Goal: Task Accomplishment & Management: Use online tool/utility

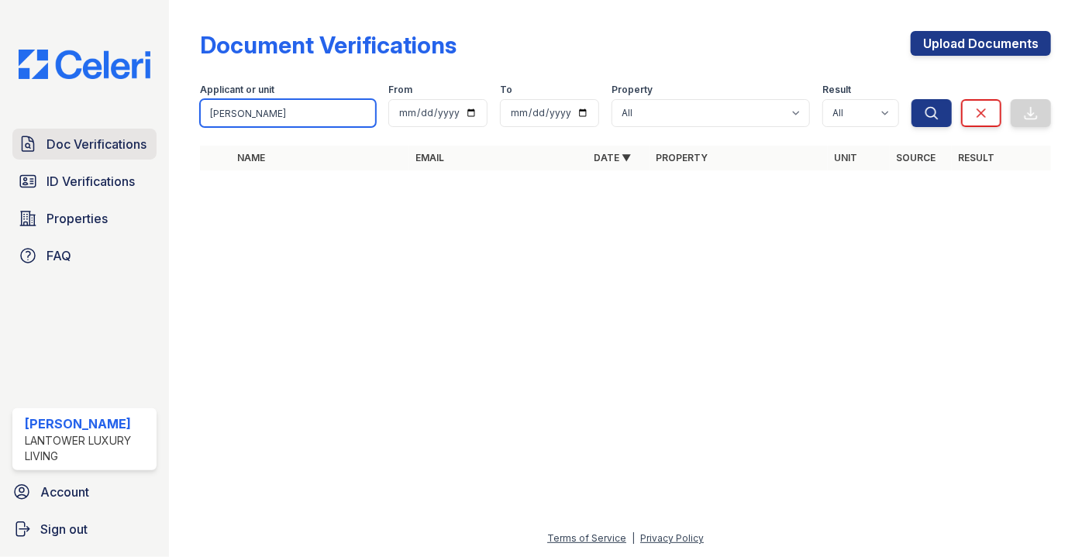
drag, startPoint x: 256, startPoint y: 107, endPoint x: 143, endPoint y: 138, distance: 117.3
click at [143, 138] on div "Doc Verifications ID Verifications Properties FAQ Paola Materan Orozco Lantower…" at bounding box center [541, 278] width 1082 height 557
type input "dicarlo"
click at [911, 99] on button "Search" at bounding box center [931, 113] width 40 height 28
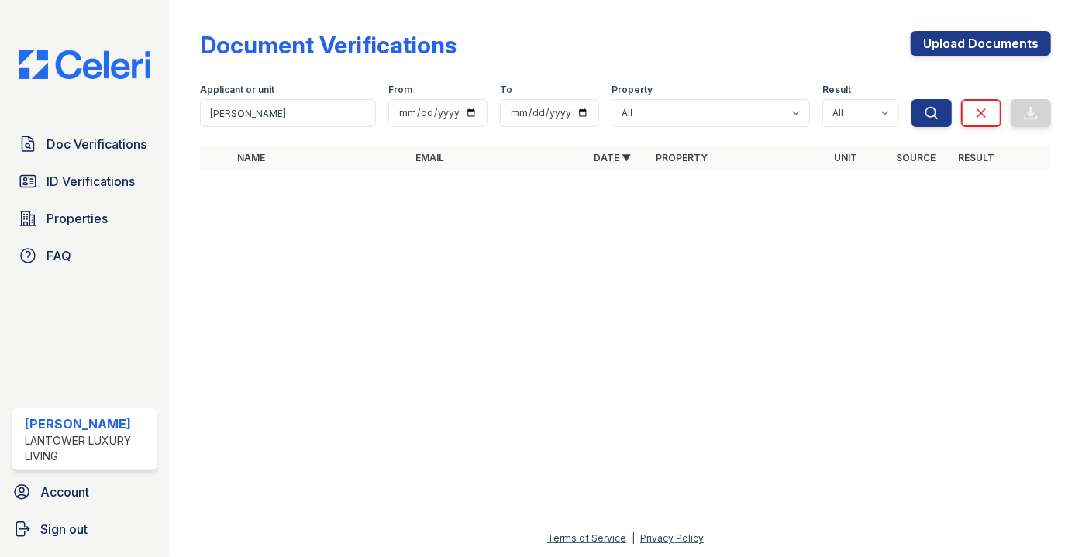
click at [67, 184] on span "ID Verifications" at bounding box center [90, 181] width 88 height 19
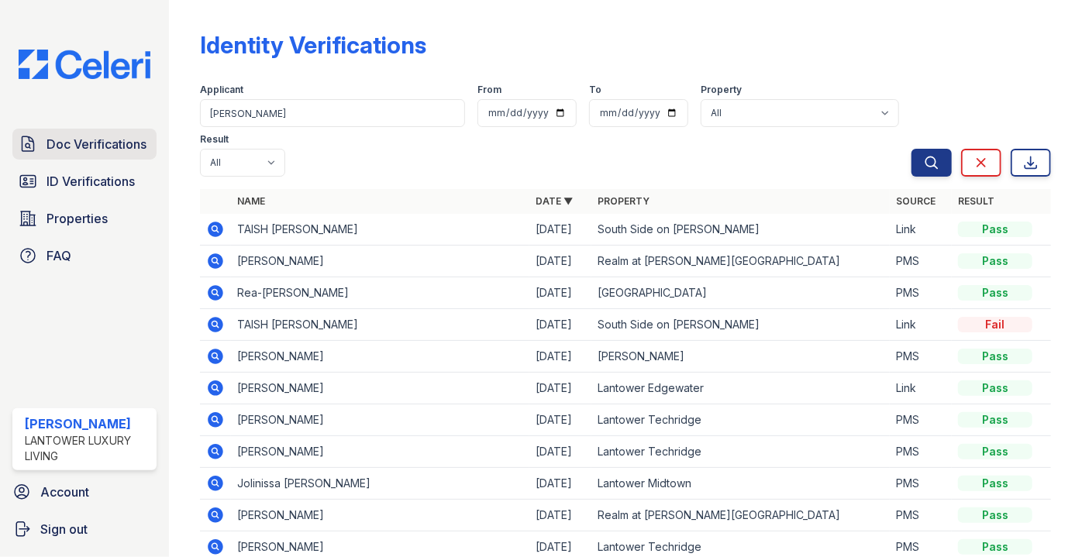
type input "dicarlo"
click at [911, 149] on button "Search" at bounding box center [931, 163] width 40 height 28
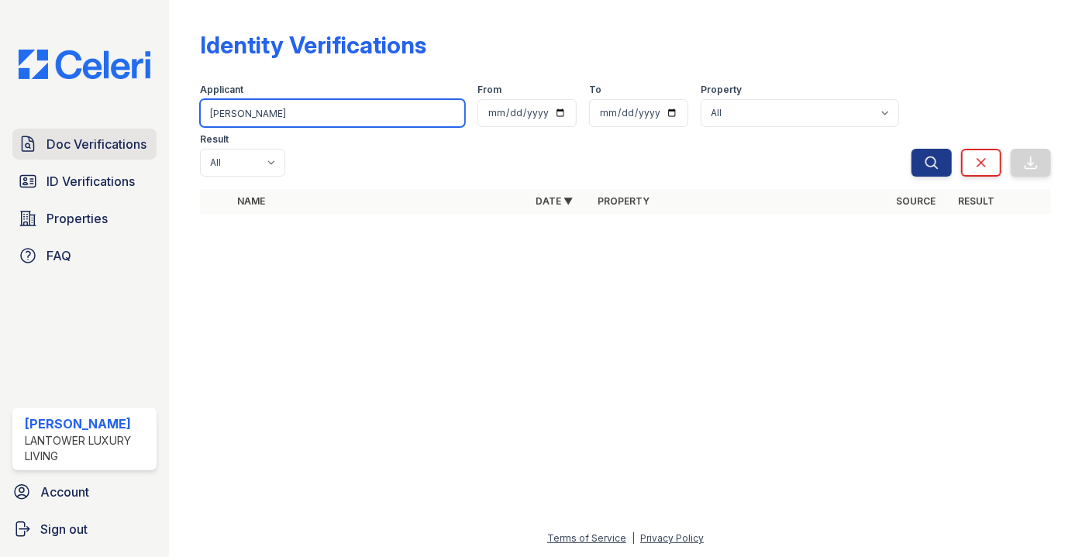
drag, startPoint x: 264, startPoint y: 116, endPoint x: 122, endPoint y: 131, distance: 143.3
click at [122, 131] on div "Doc Verifications ID Verifications Properties FAQ Paola Materan Orozco Lantower…" at bounding box center [541, 278] width 1082 height 557
type input "jaimes"
click at [911, 149] on button "Search" at bounding box center [931, 163] width 40 height 28
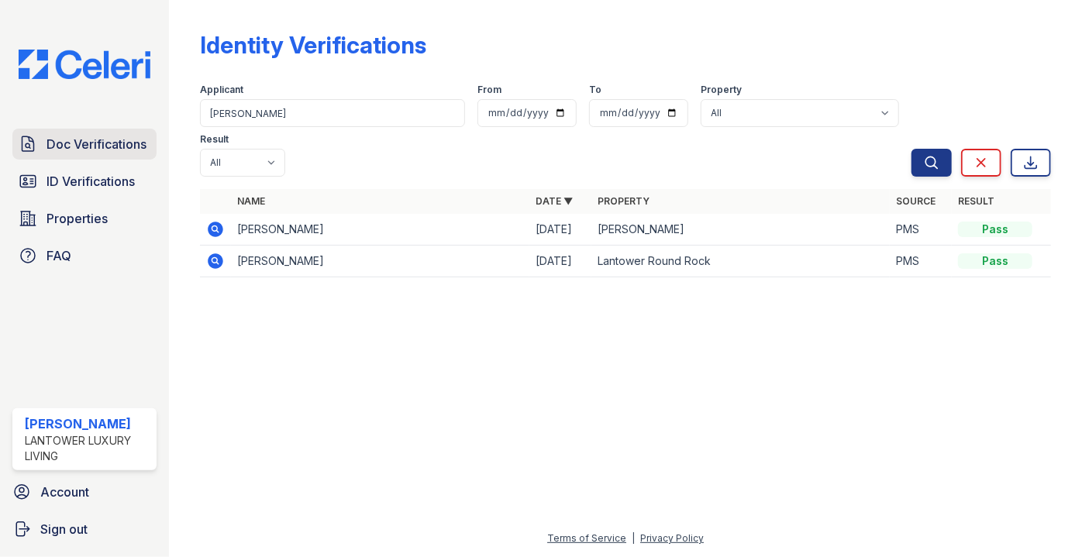
click at [86, 139] on span "Doc Verifications" at bounding box center [96, 144] width 100 height 19
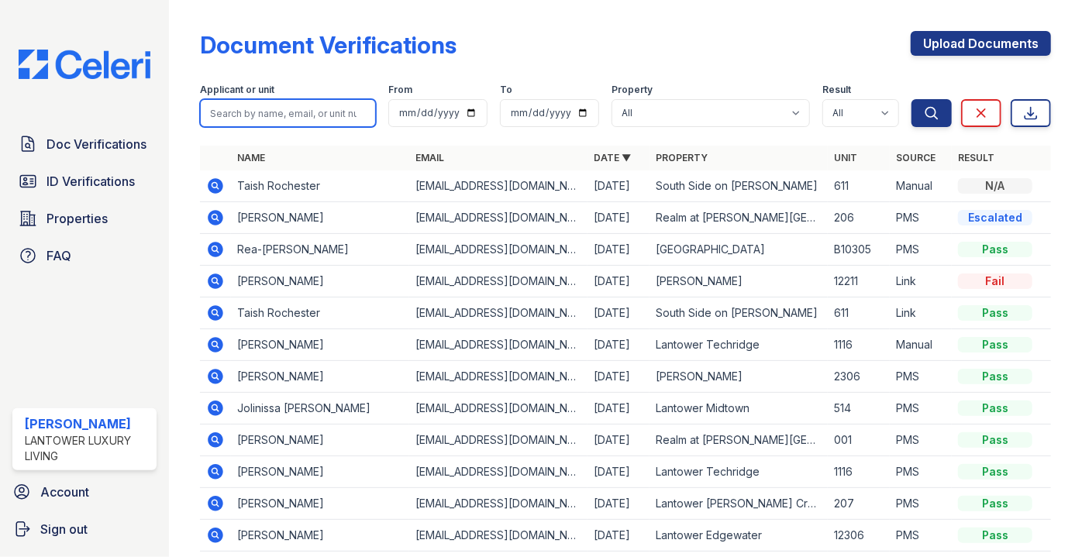
drag, startPoint x: 236, startPoint y: 129, endPoint x: 231, endPoint y: 118, distance: 12.8
click at [231, 118] on input "search" at bounding box center [288, 113] width 176 height 28
type input "jaimes"
click at [911, 99] on button "Search" at bounding box center [931, 113] width 40 height 28
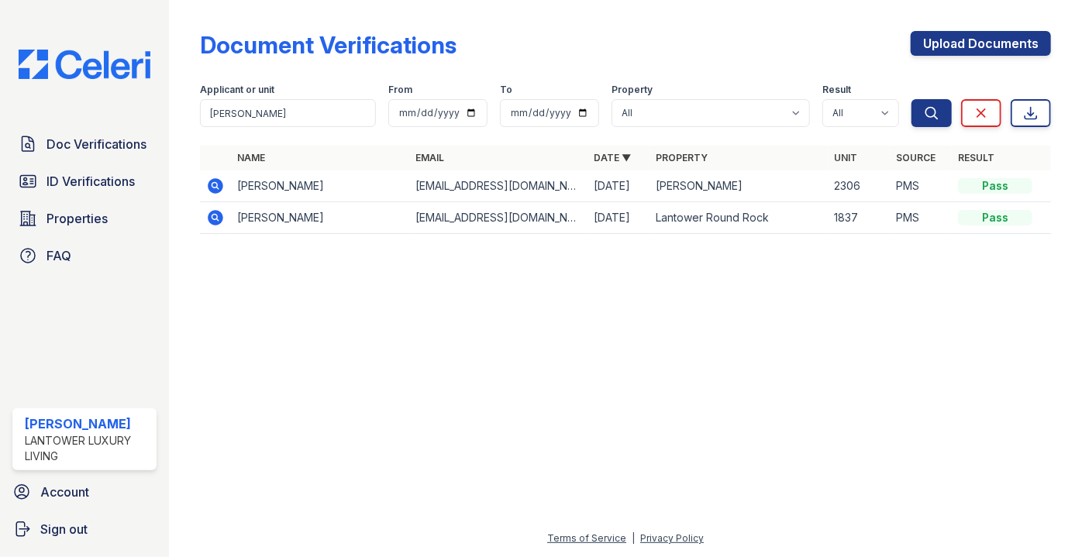
click at [208, 183] on icon at bounding box center [215, 185] width 15 height 15
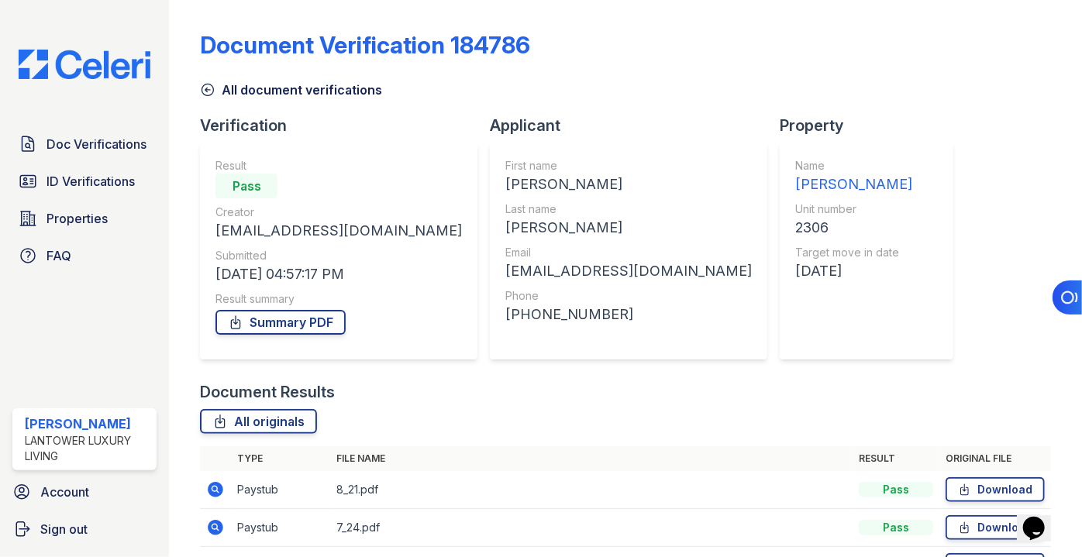
scroll to position [95, 0]
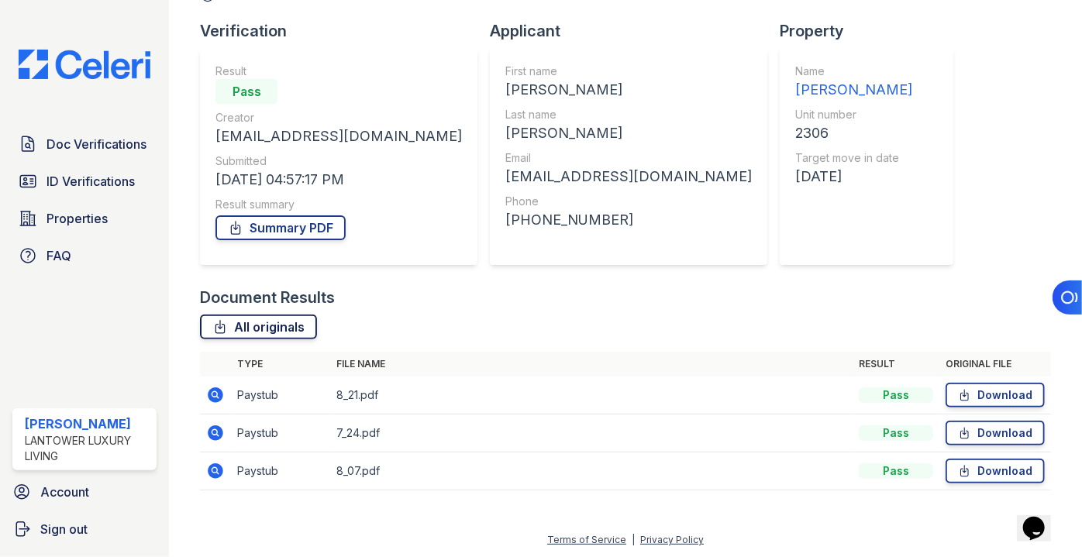
click at [269, 335] on link "All originals" at bounding box center [258, 327] width 117 height 25
click at [69, 177] on span "ID Verifications" at bounding box center [90, 181] width 88 height 19
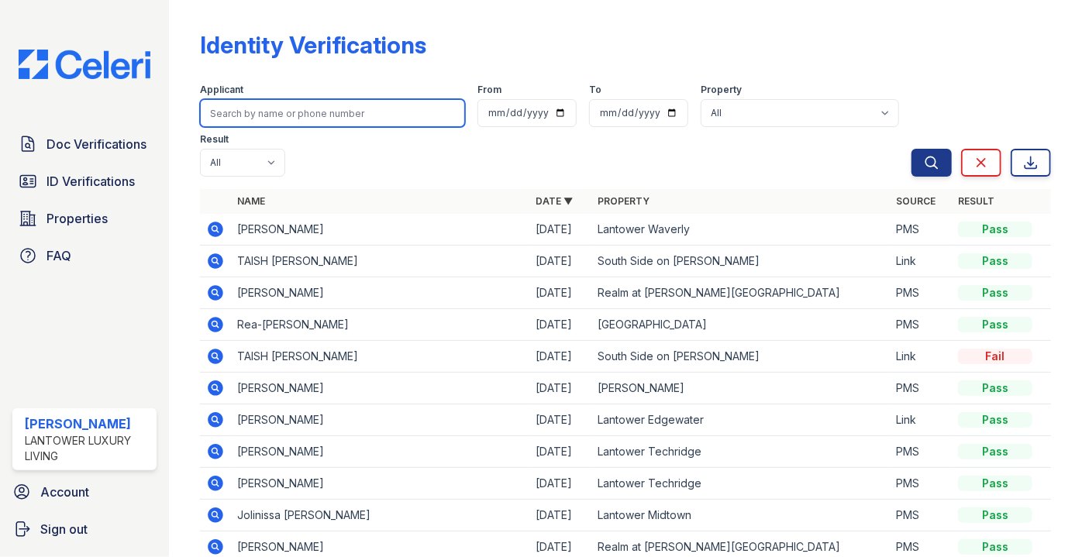
click at [271, 102] on input "search" at bounding box center [332, 113] width 265 height 28
type input "[PERSON_NAME]\"
click at [911, 149] on button "Search" at bounding box center [931, 163] width 40 height 28
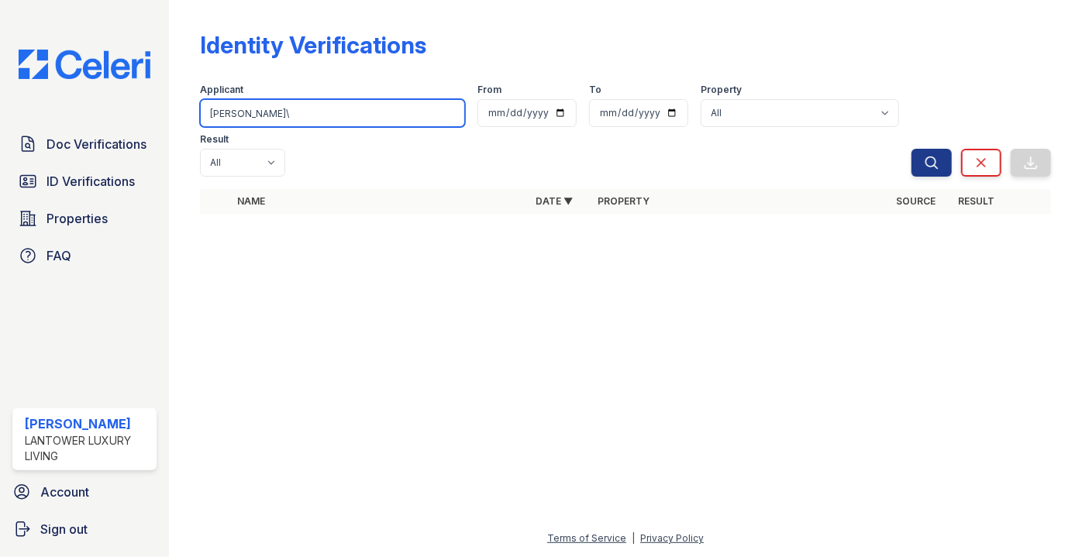
drag, startPoint x: 271, startPoint y: 102, endPoint x: 255, endPoint y: 58, distance: 47.1
click at [255, 58] on div "Identity Verifications Filter Applicant [PERSON_NAME]\ From To Property All Lan…" at bounding box center [625, 117] width 851 height 223
type input "[PERSON_NAME]"
click at [911, 149] on button "Search" at bounding box center [931, 163] width 40 height 28
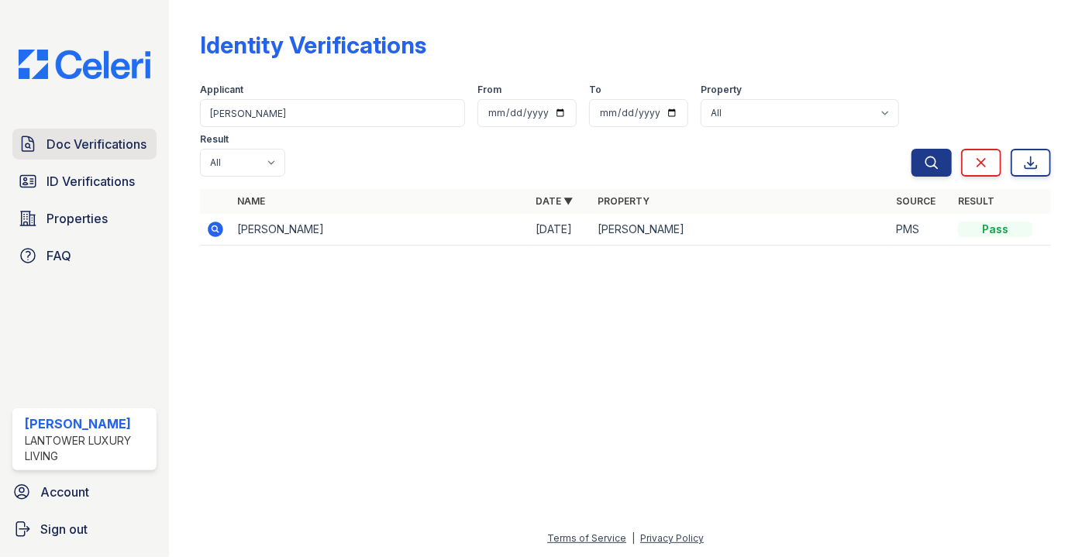
click at [81, 146] on span "Doc Verifications" at bounding box center [96, 144] width 100 height 19
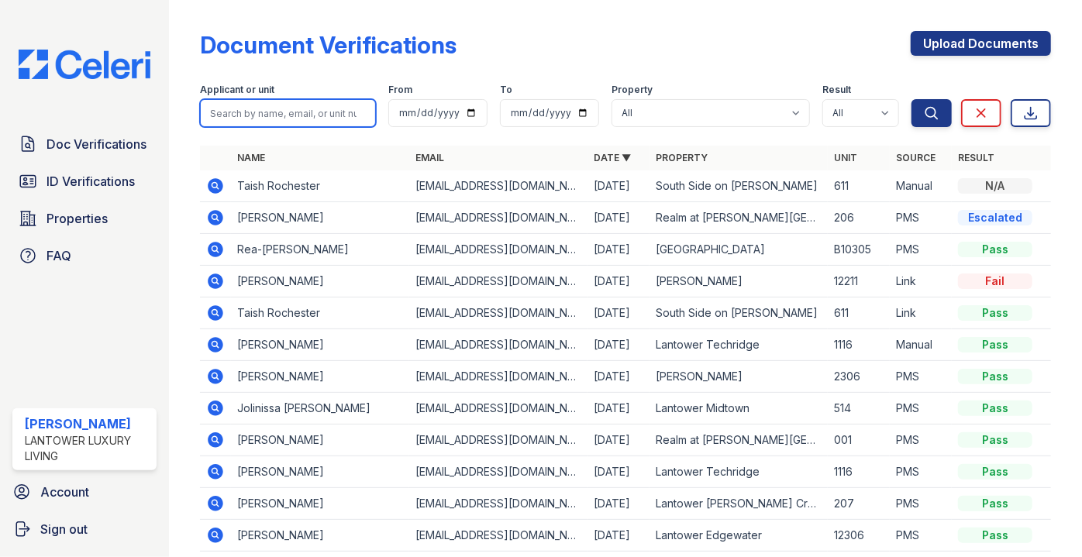
click at [249, 112] on input "search" at bounding box center [288, 113] width 176 height 28
type input "[PERSON_NAME]"
click at [911, 99] on button "Search" at bounding box center [931, 113] width 40 height 28
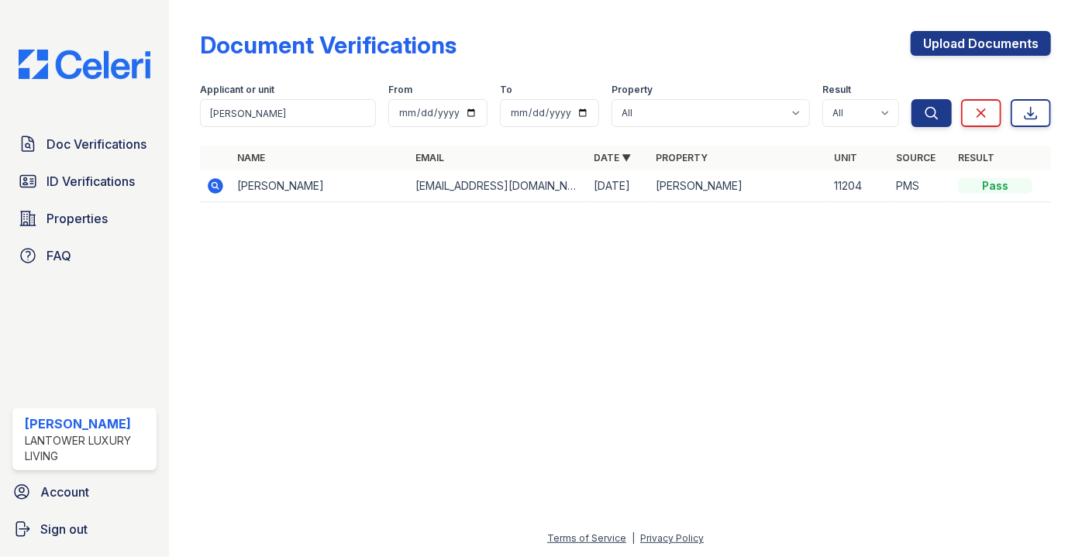
click at [212, 189] on icon at bounding box center [215, 185] width 15 height 15
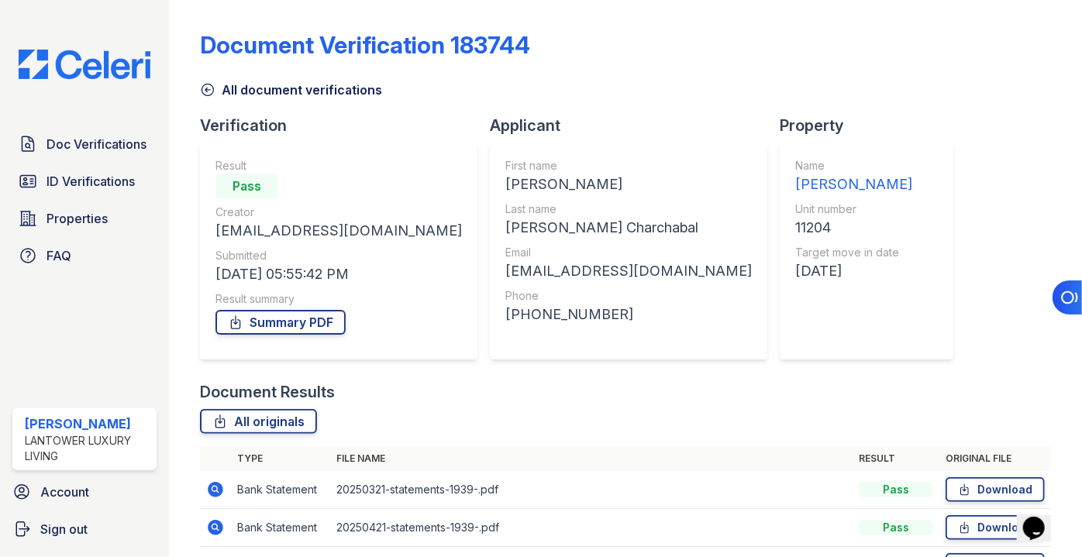
scroll to position [208, 0]
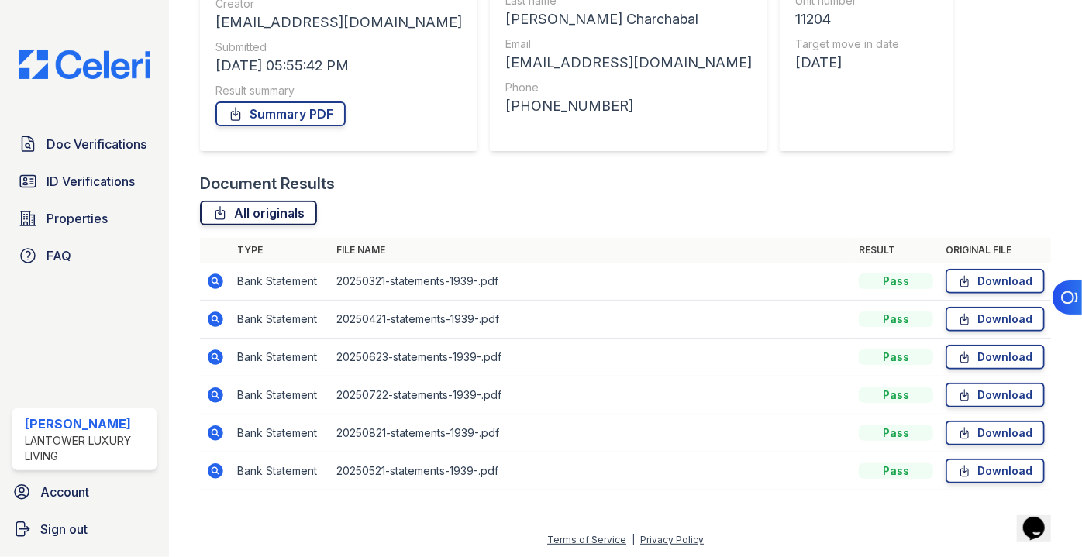
click at [265, 205] on link "All originals" at bounding box center [258, 213] width 117 height 25
click at [242, 216] on link "All originals" at bounding box center [258, 213] width 117 height 25
